Goal: Task Accomplishment & Management: Complete application form

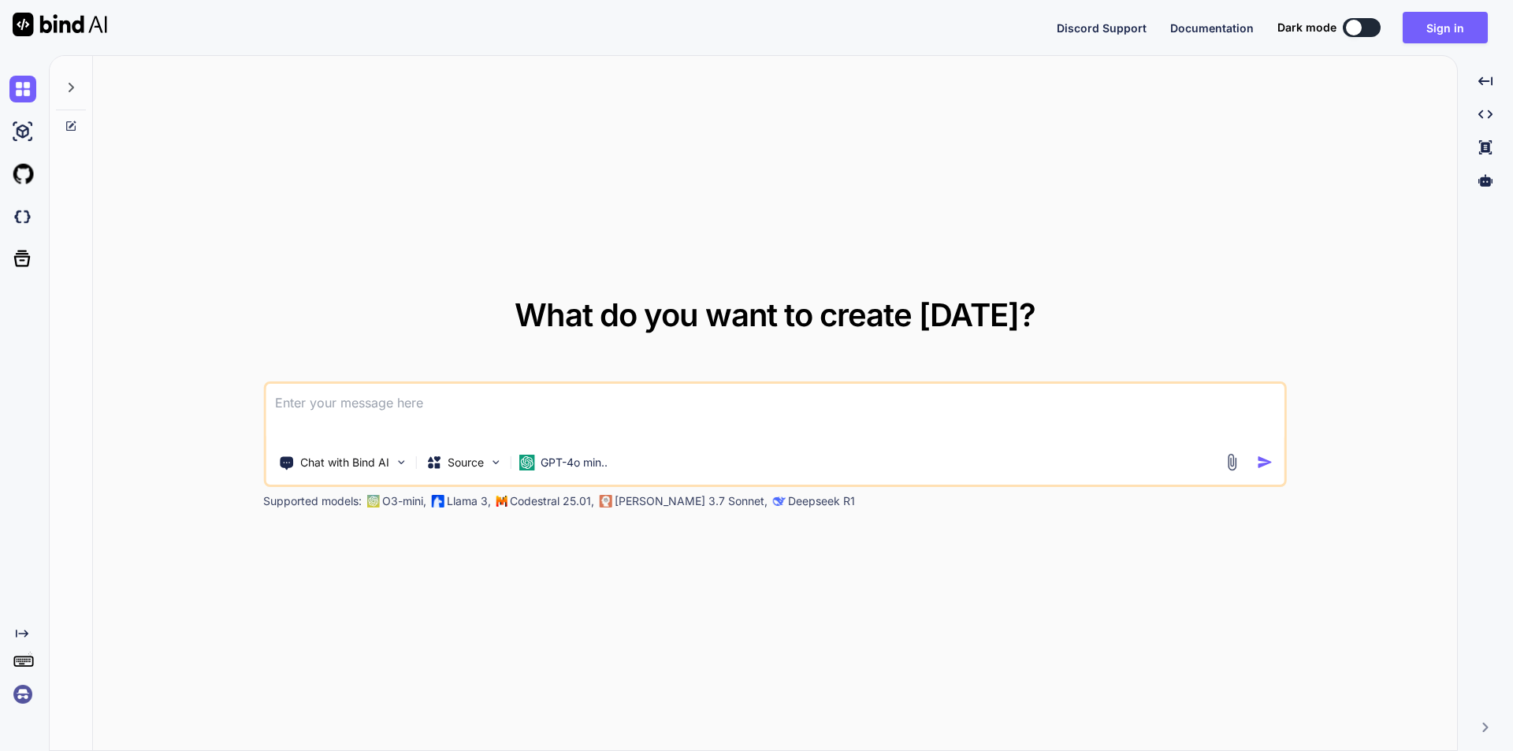
click at [319, 389] on textarea at bounding box center [775, 413] width 1019 height 58
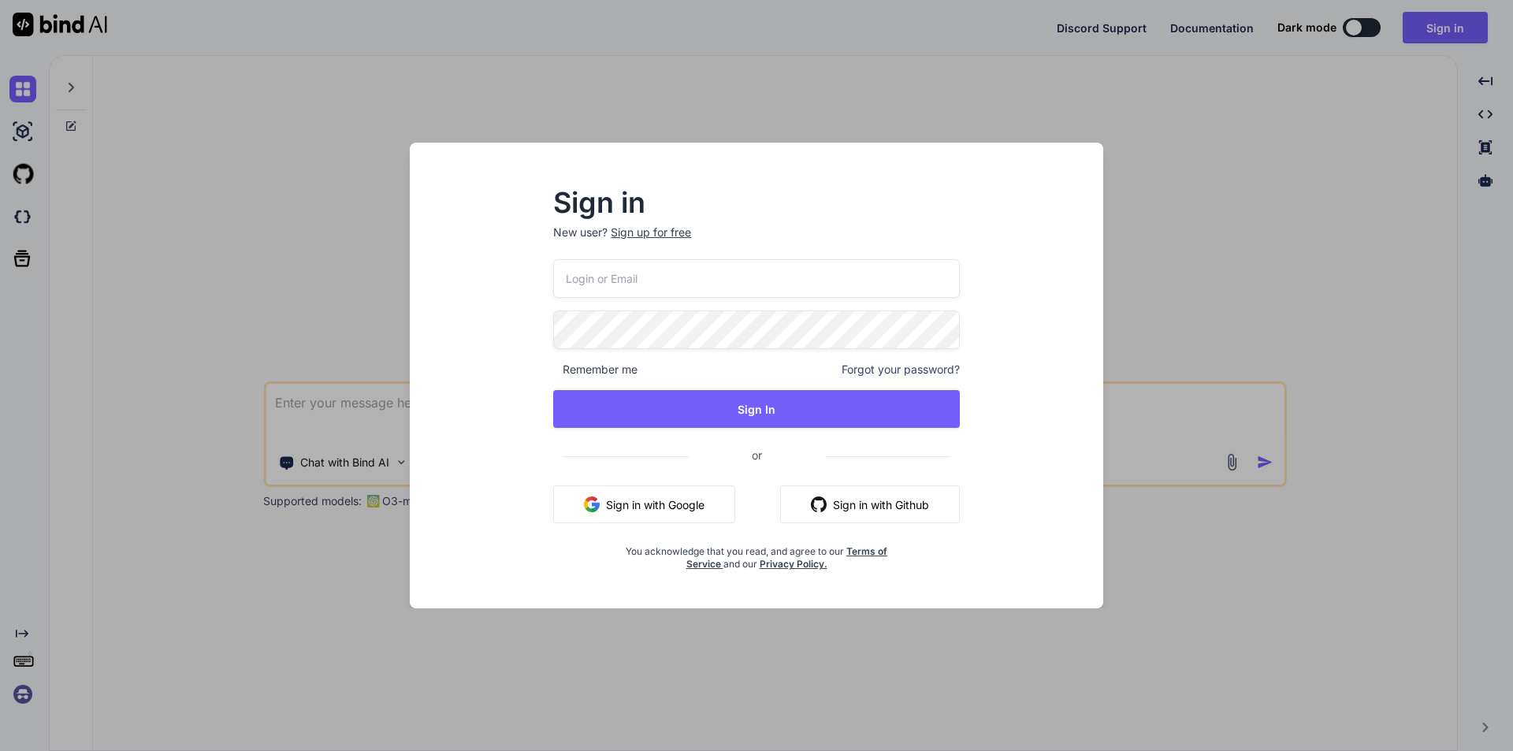
click at [598, 286] on input "email" at bounding box center [756, 278] width 407 height 39
type input "[EMAIL_ADDRESS][DOMAIN_NAME]"
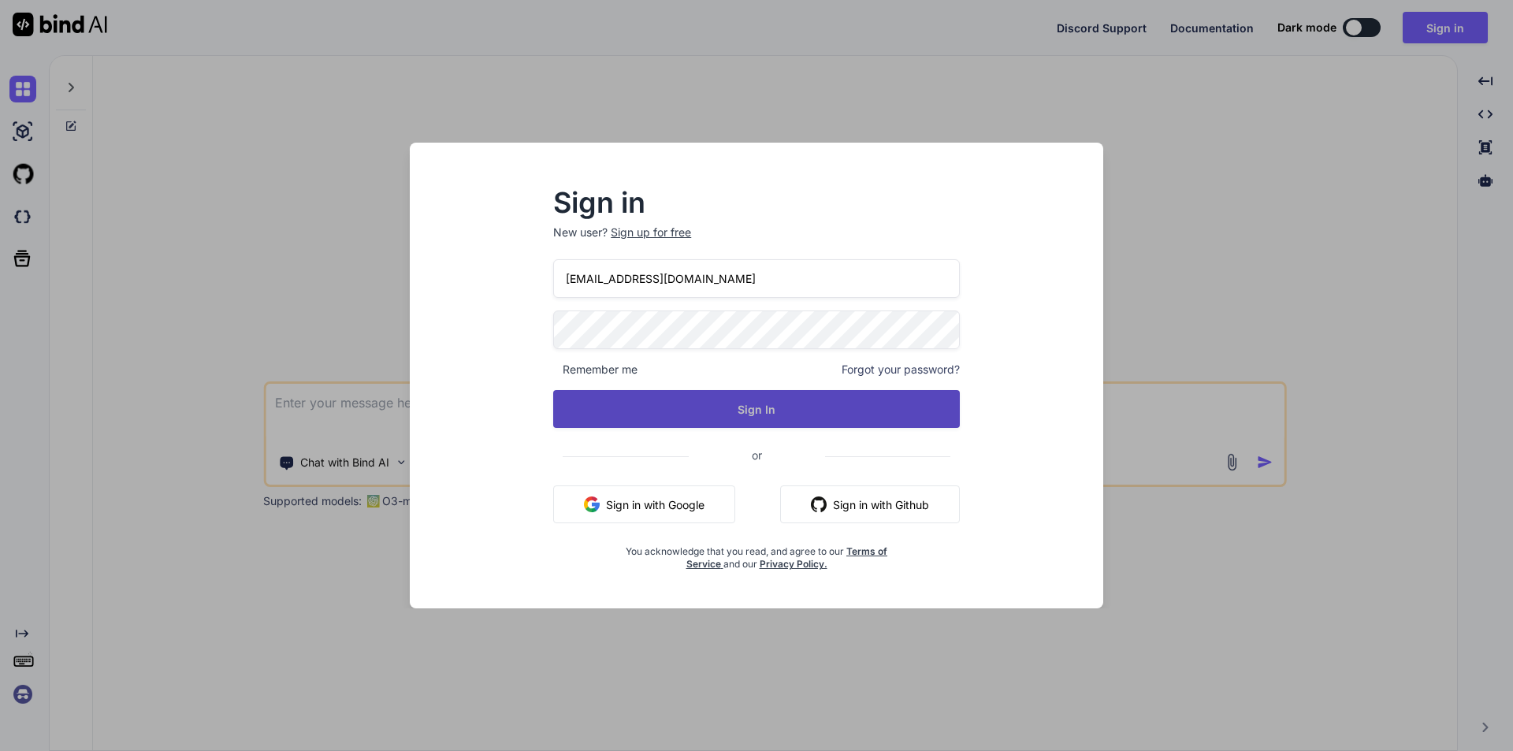
click at [719, 421] on button "Sign In" at bounding box center [756, 409] width 407 height 38
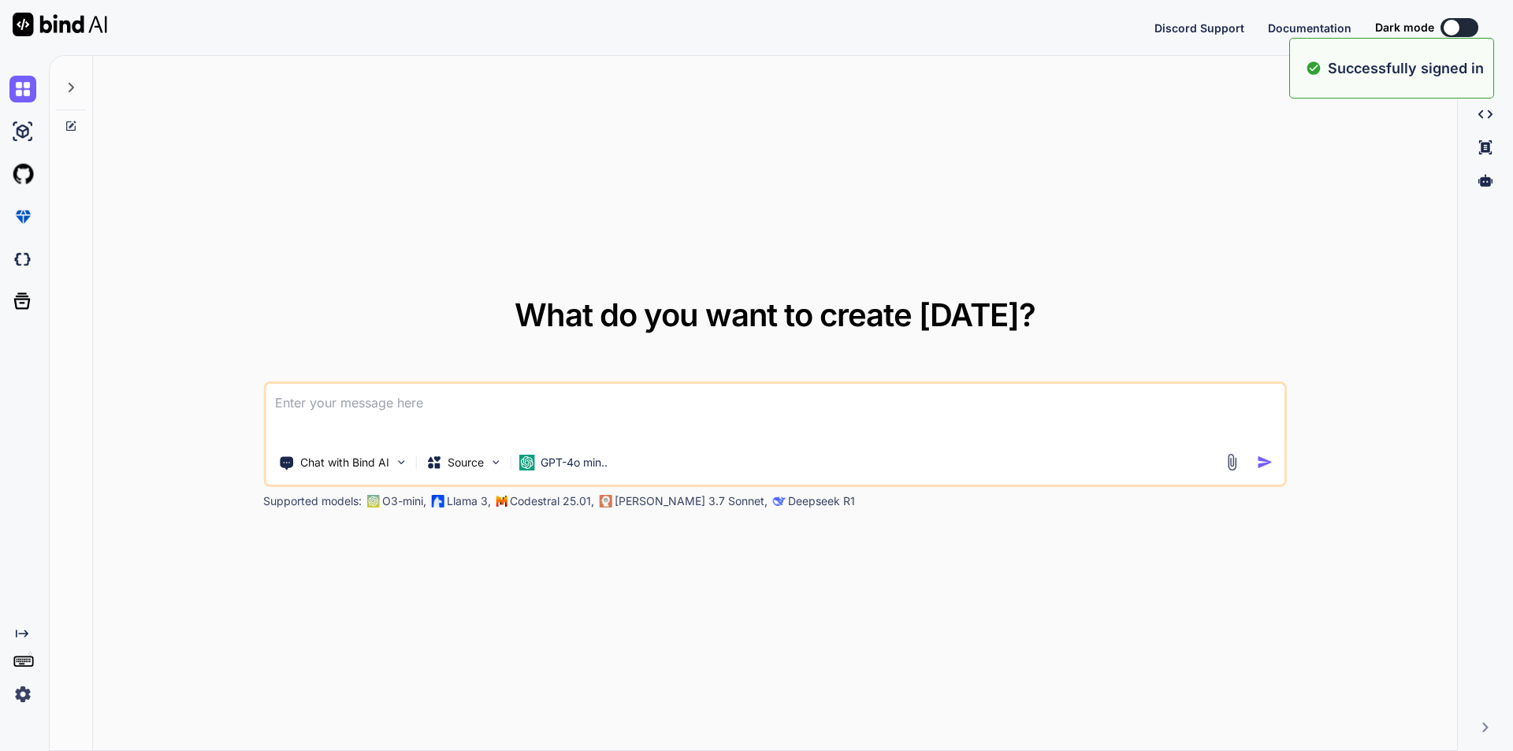
type textarea "x"
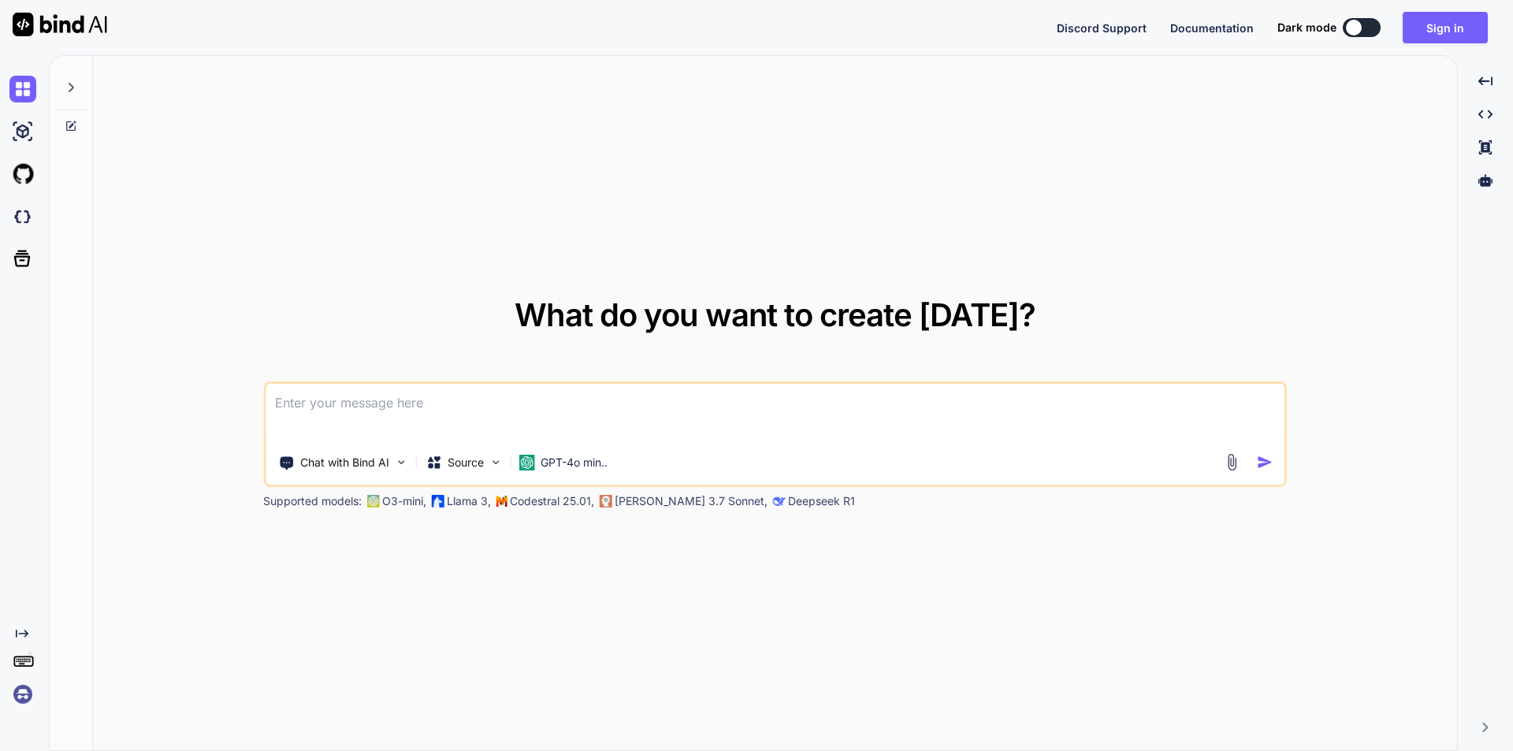
click at [342, 418] on textarea at bounding box center [775, 413] width 1019 height 58
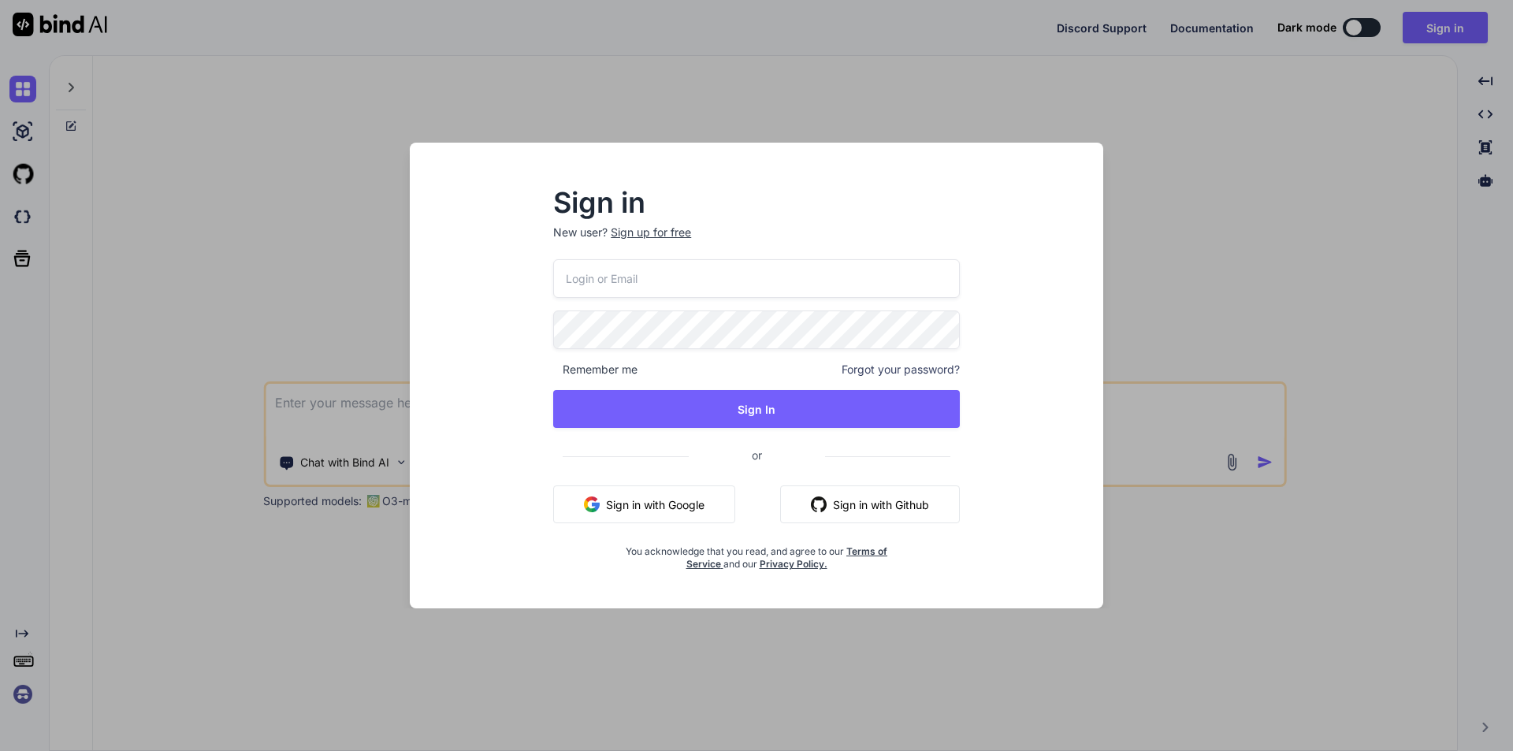
click at [656, 281] on input "email" at bounding box center [756, 278] width 407 height 39
type input "[EMAIL_ADDRESS][DOMAIN_NAME]"
click at [548, 343] on div "Sign in New user? Sign up for free [EMAIL_ADDRESS][DOMAIN_NAME] Remember me For…" at bounding box center [756, 380] width 457 height 381
drag, startPoint x: 596, startPoint y: 280, endPoint x: 560, endPoint y: 283, distance: 36.3
click at [560, 283] on input "[EMAIL_ADDRESS][DOMAIN_NAME]" at bounding box center [756, 278] width 407 height 39
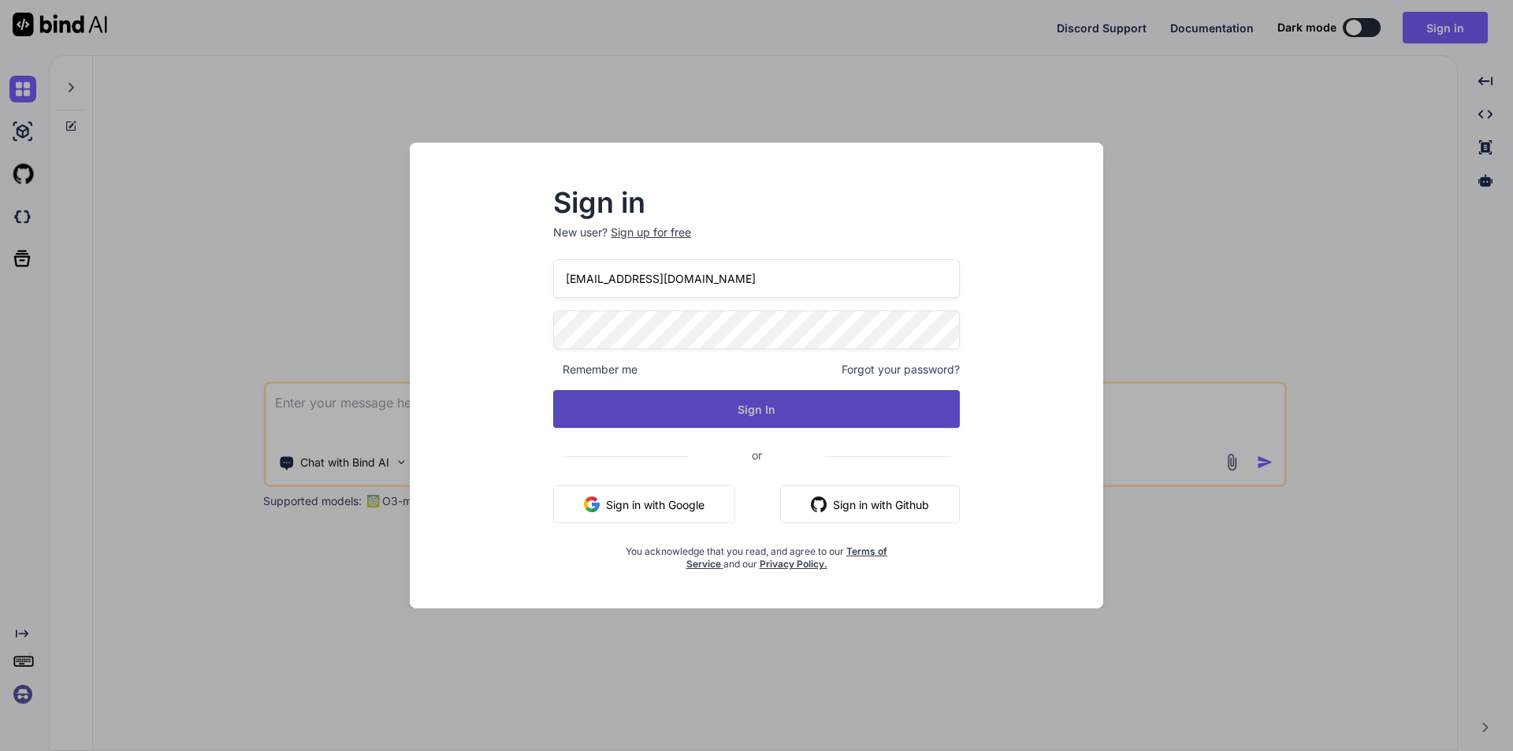
click at [774, 406] on button "Sign In" at bounding box center [756, 409] width 407 height 38
